Goal: Information Seeking & Learning: Learn about a topic

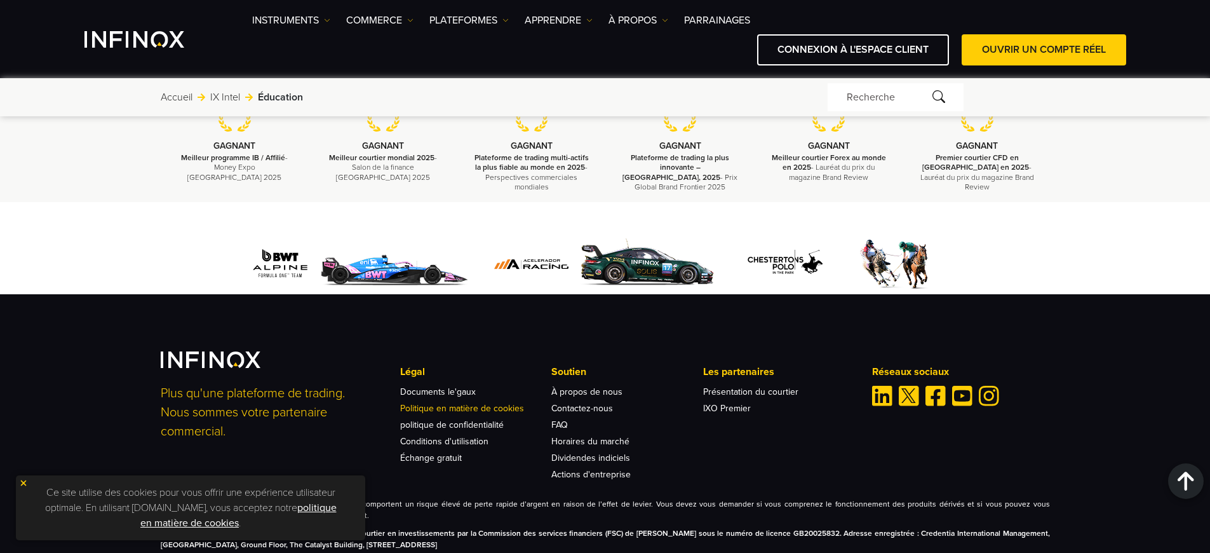
click at [461, 403] on link "Politique en matière de cookies" at bounding box center [462, 408] width 124 height 11
